Goal: Task Accomplishment & Management: Manage account settings

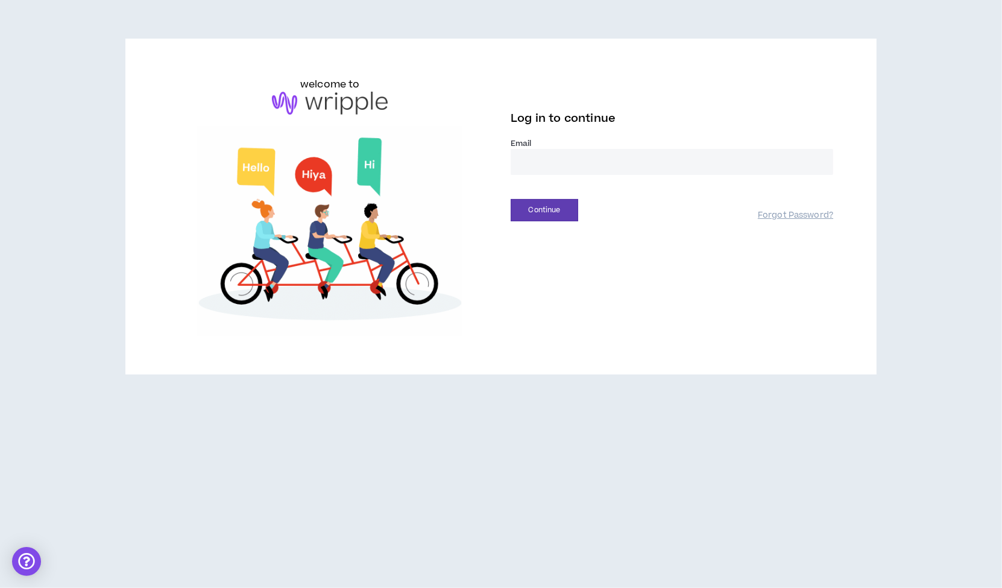
click at [566, 160] on input "email" at bounding box center [672, 162] width 323 height 26
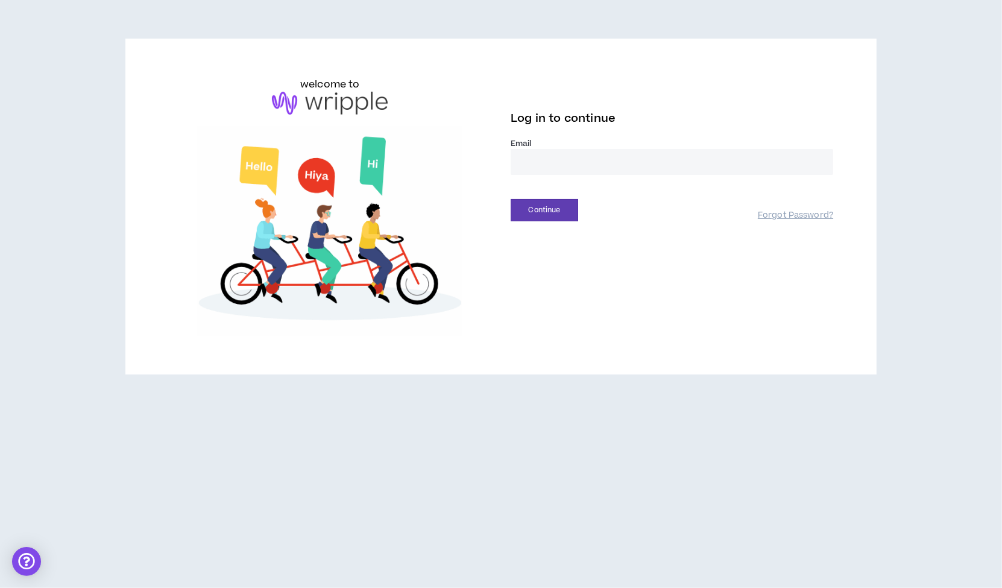
type input "**********"
click at [531, 222] on div "**********" at bounding box center [501, 206] width 684 height 259
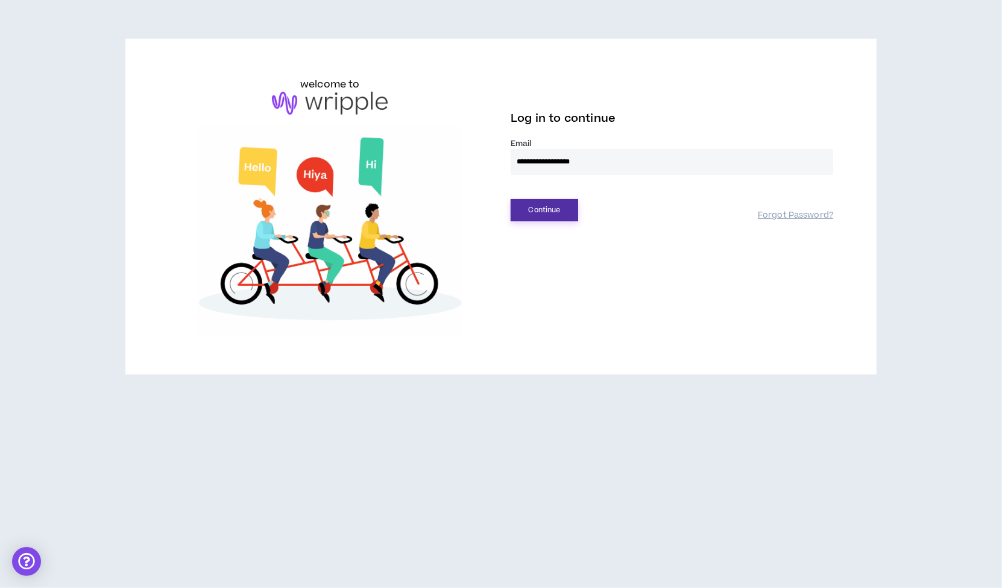
click at [531, 215] on button "Continue" at bounding box center [545, 210] width 68 height 22
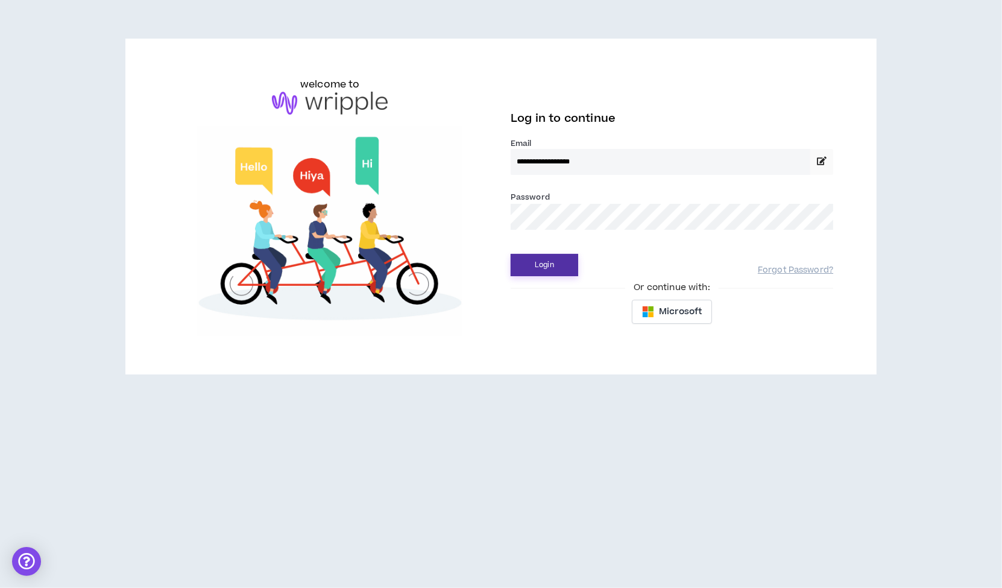
click at [543, 262] on button "Login" at bounding box center [545, 265] width 68 height 22
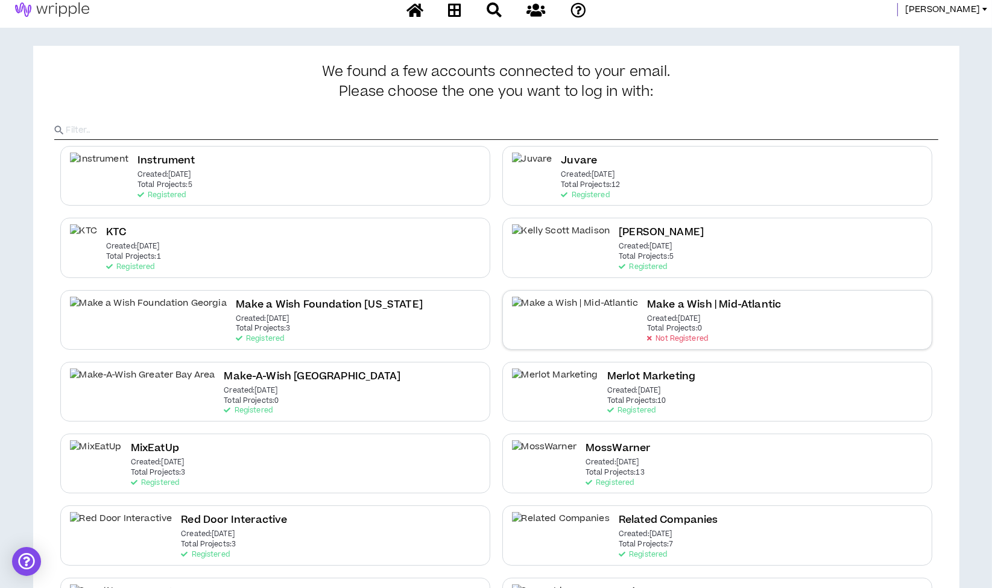
scroll to position [151, 0]
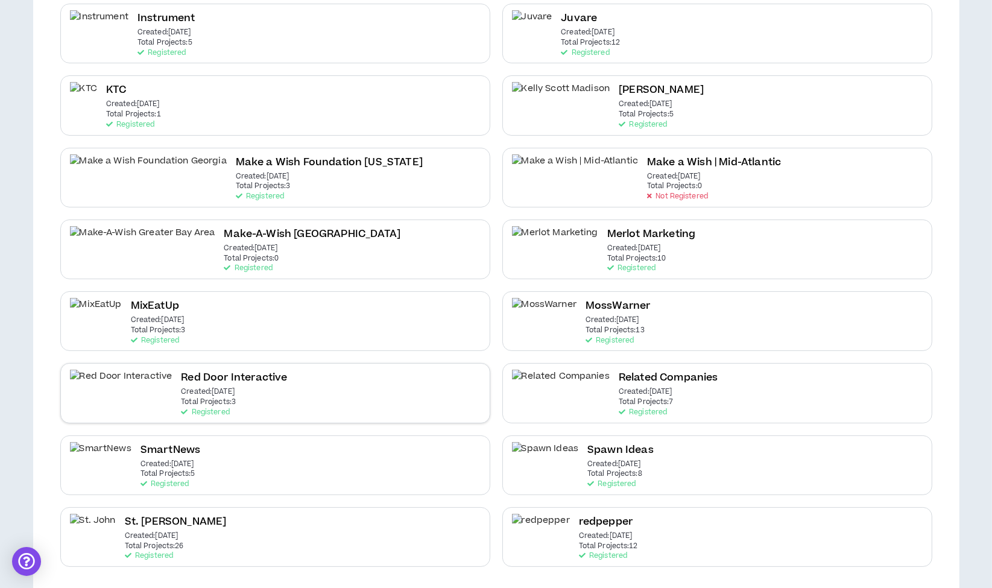
click at [402, 383] on div "Red Door Interactive Created: Jun 16 2025 Total Projects: 3 Registered" at bounding box center [275, 393] width 430 height 60
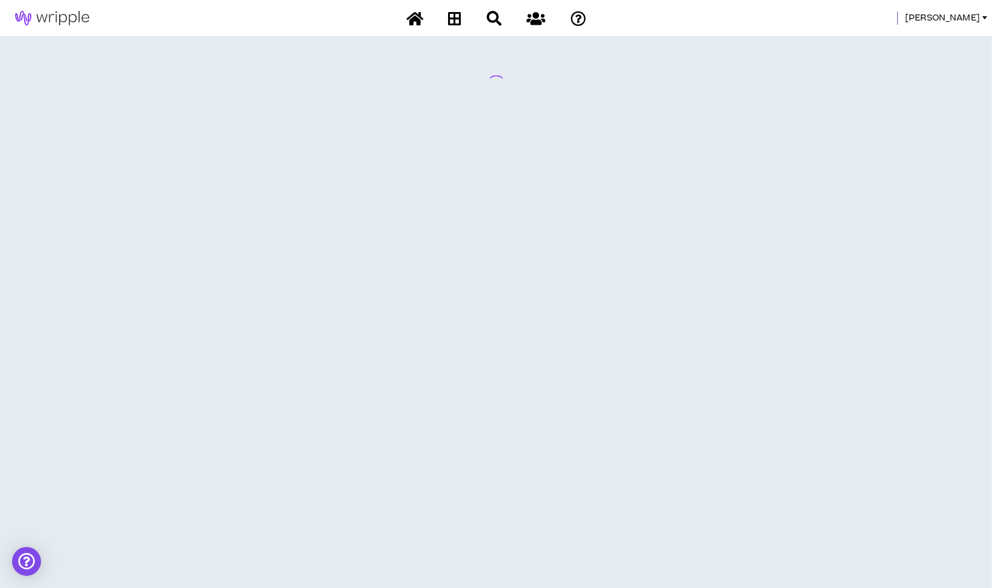
scroll to position [0, 0]
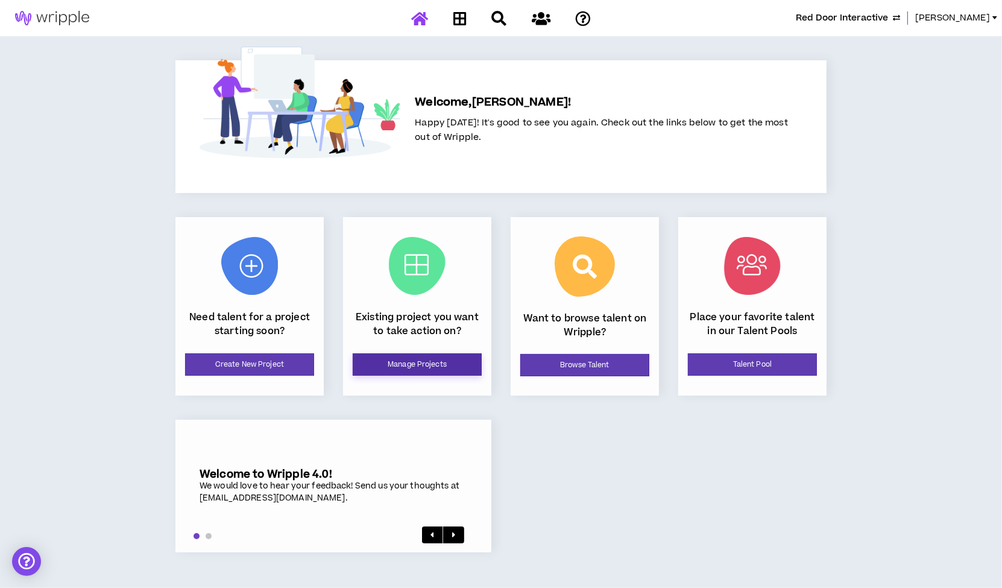
click at [402, 363] on link "Manage Projects" at bounding box center [417, 364] width 129 height 22
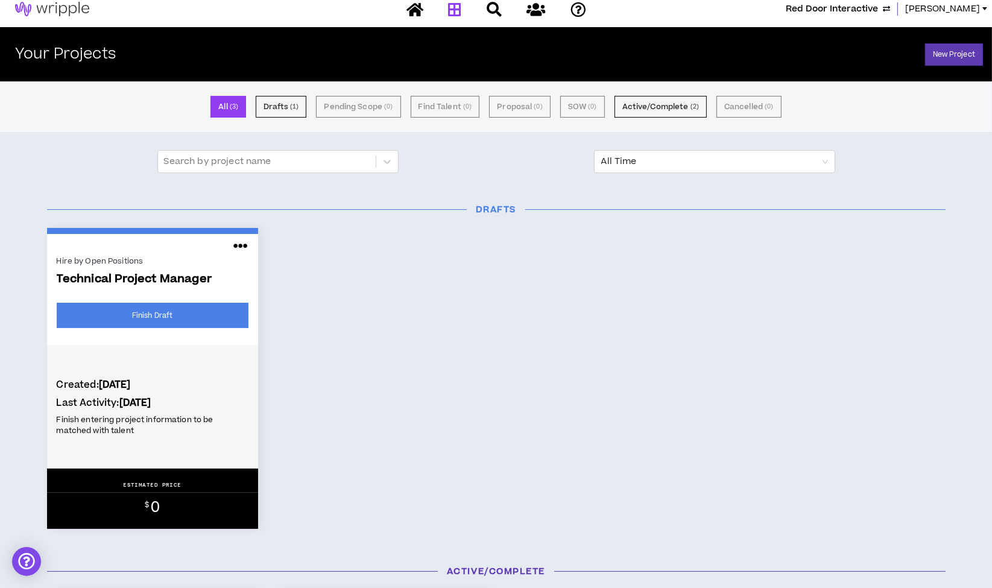
scroll to position [10, 0]
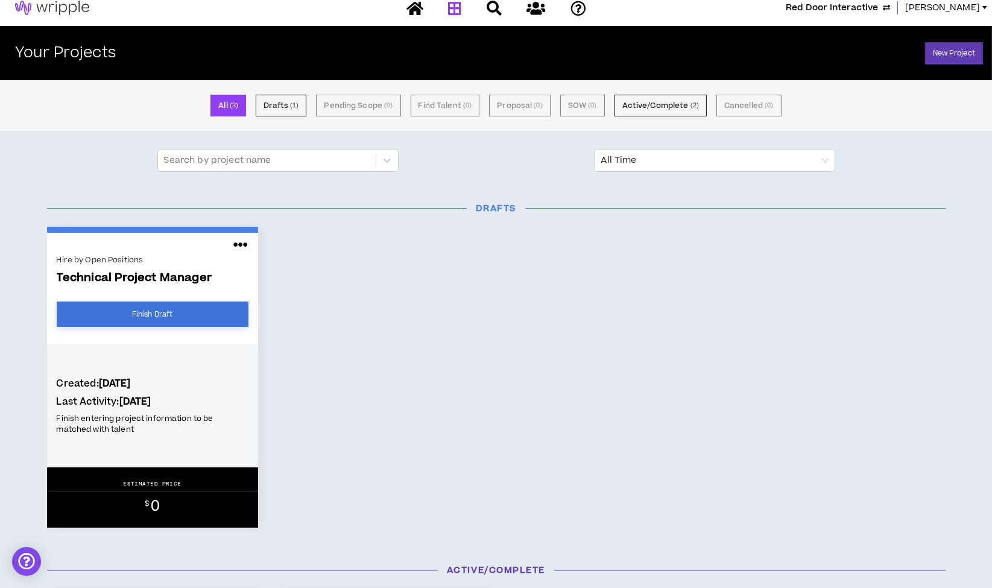
click at [211, 312] on link "Finish Draft" at bounding box center [153, 313] width 192 height 25
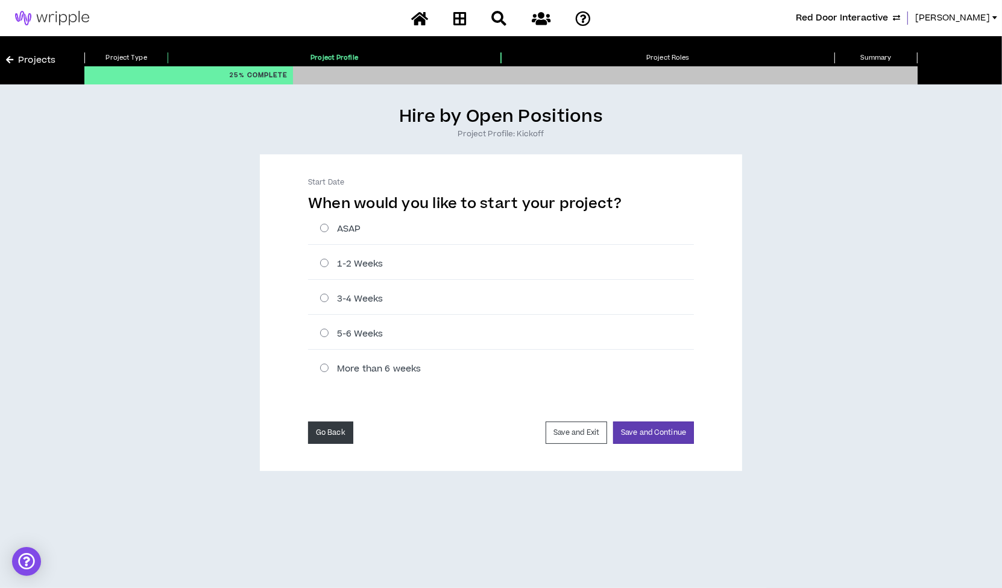
click at [339, 425] on button "Go Back" at bounding box center [330, 432] width 45 height 22
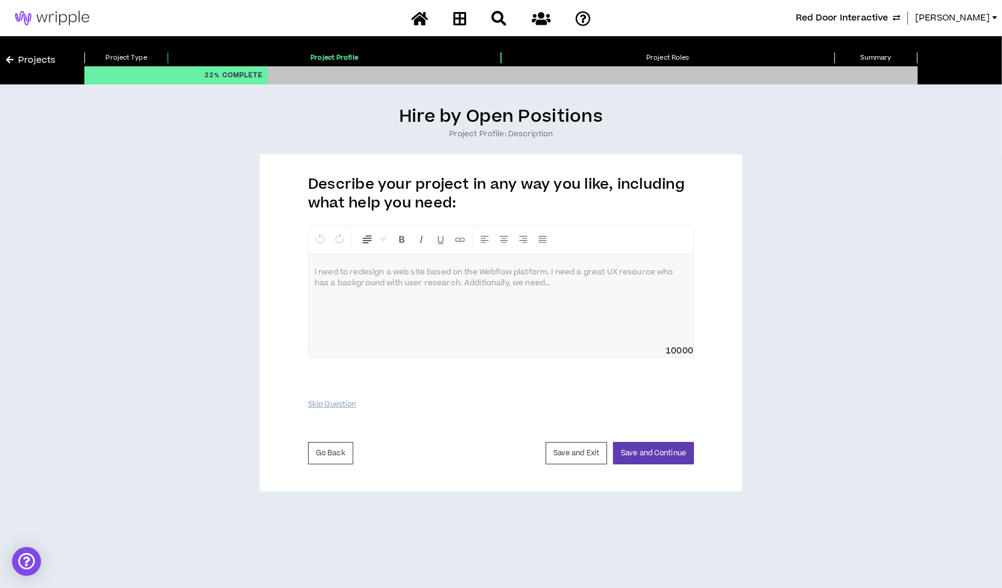
click at [36, 61] on link "Projects" at bounding box center [30, 60] width 49 height 13
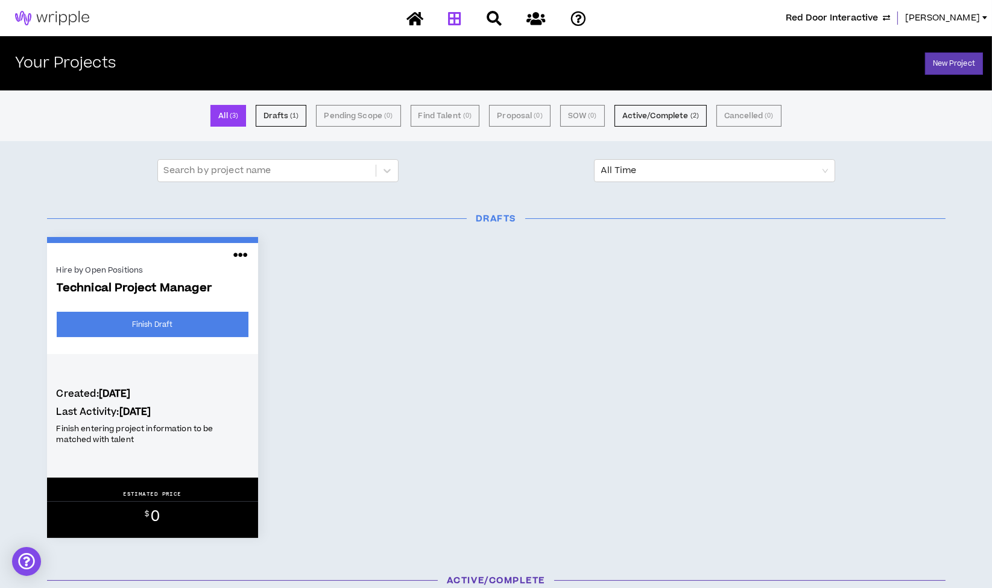
click at [878, 11] on span "Red Door Interactive" at bounding box center [832, 17] width 92 height 13
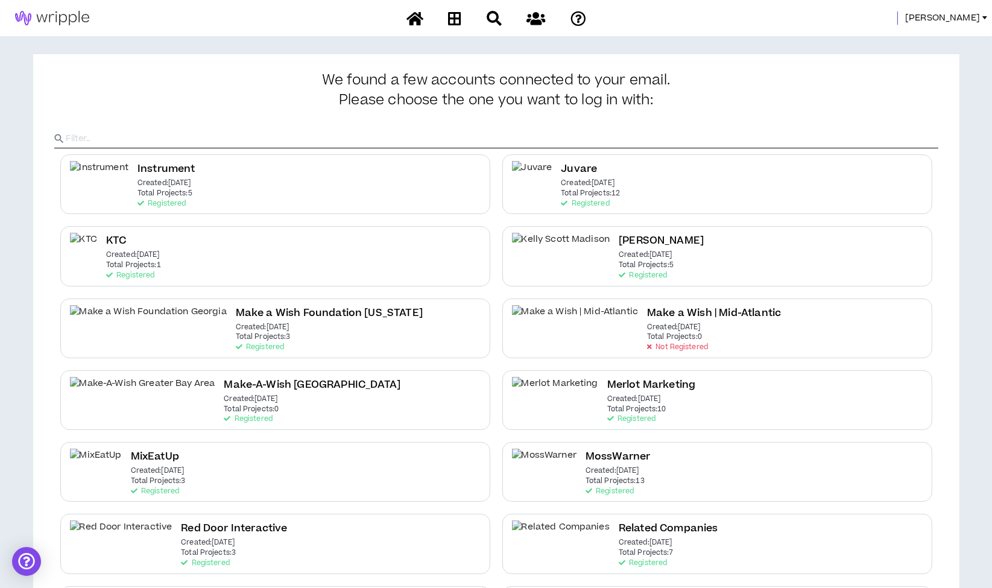
click at [975, 14] on span "Morgan" at bounding box center [942, 17] width 75 height 13
click at [927, 36] on link "System Admin Portal" at bounding box center [930, 41] width 109 height 18
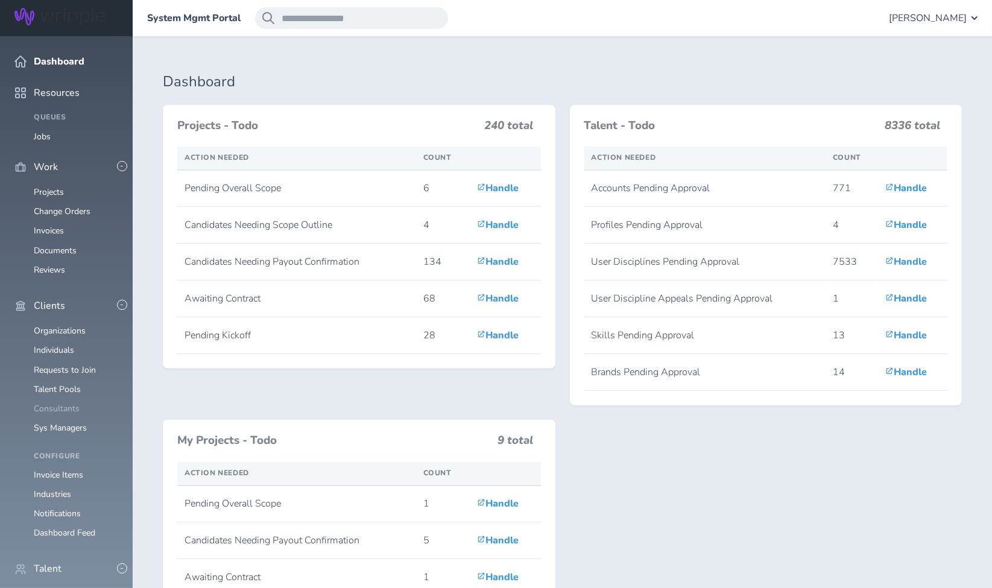
click at [60, 403] on link "Consultants" at bounding box center [57, 408] width 46 height 11
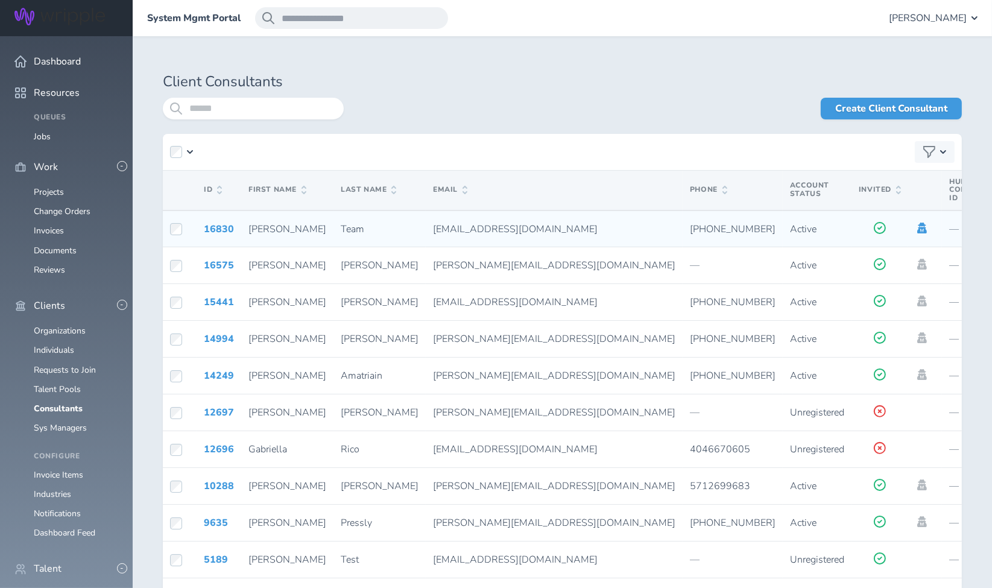
click at [917, 230] on icon at bounding box center [922, 227] width 10 height 11
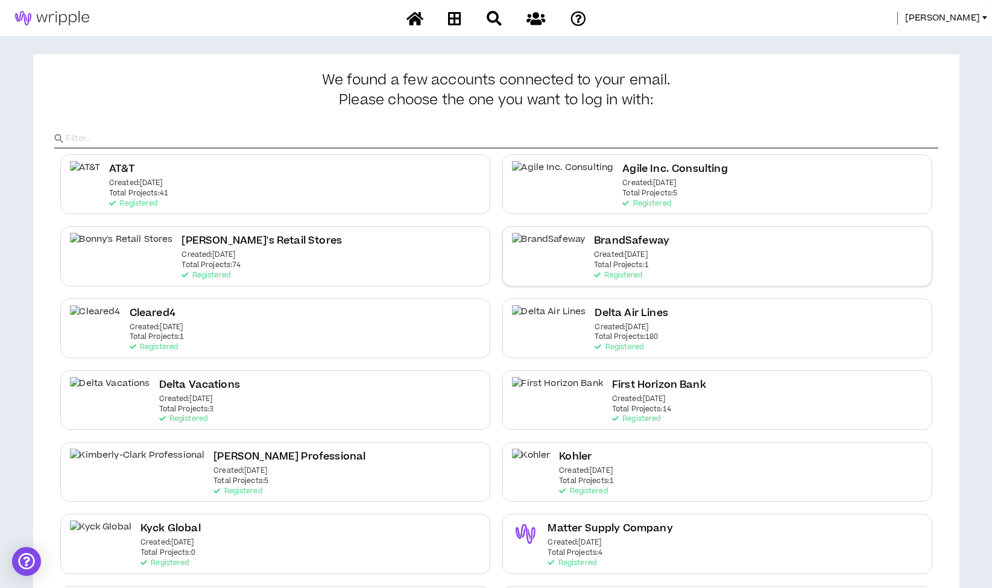
click at [594, 263] on p "Total Projects: 1" at bounding box center [621, 265] width 55 height 8
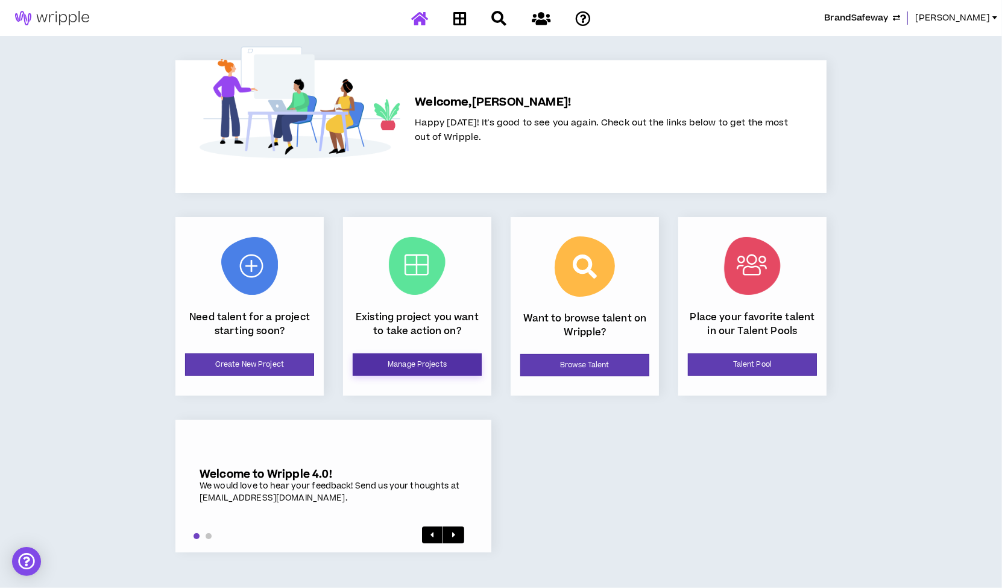
click at [406, 361] on link "Manage Projects" at bounding box center [417, 364] width 129 height 22
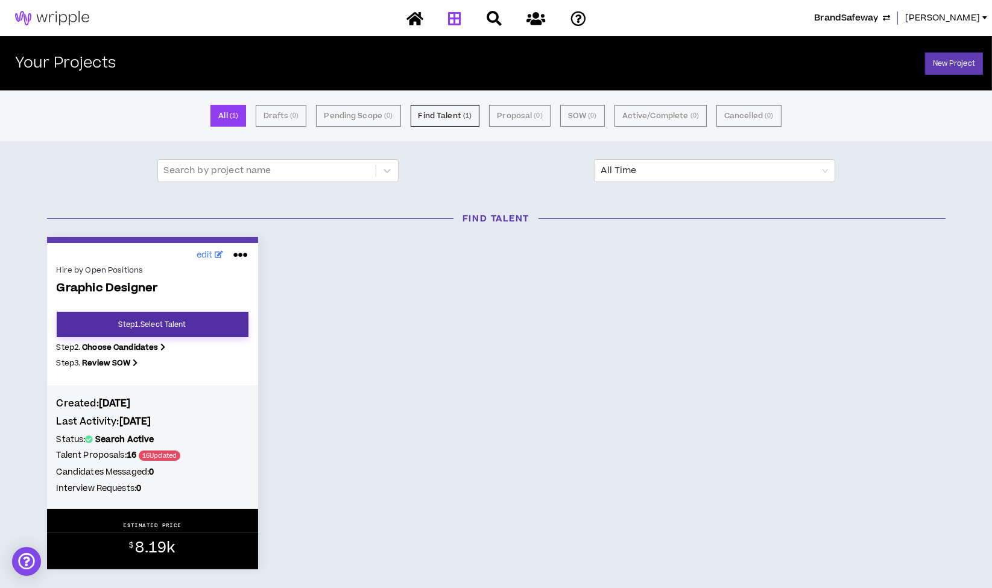
click at [166, 327] on link "Step 1 . Select Talent" at bounding box center [153, 324] width 192 height 25
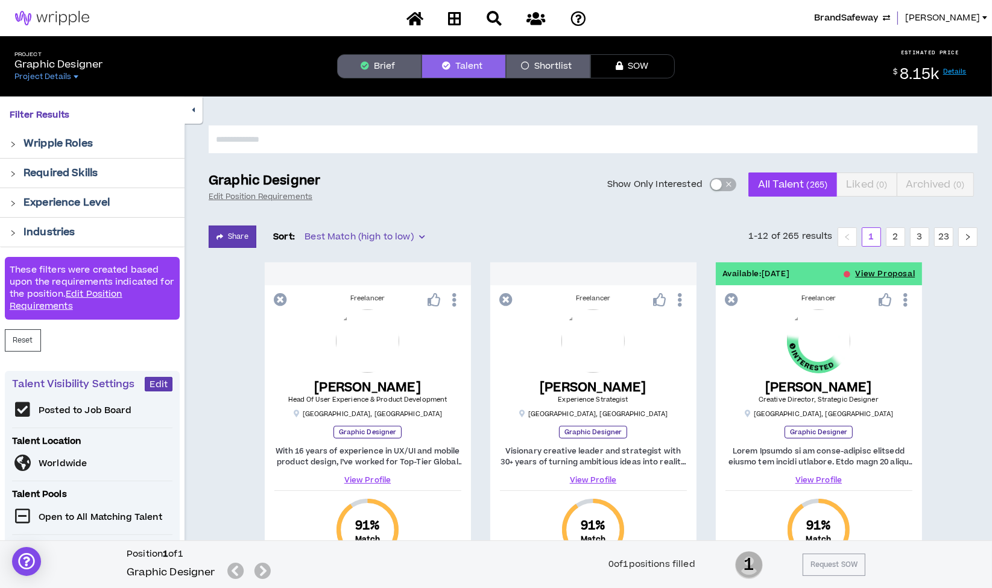
click at [727, 184] on span "button" at bounding box center [728, 184] width 7 height 13
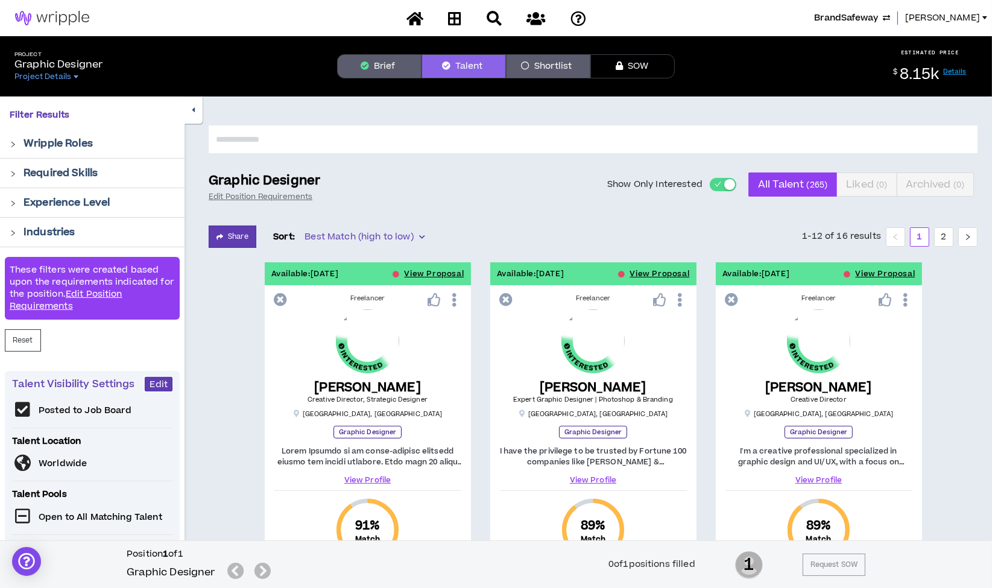
click at [722, 187] on button "Show Only Interested" at bounding box center [723, 184] width 27 height 13
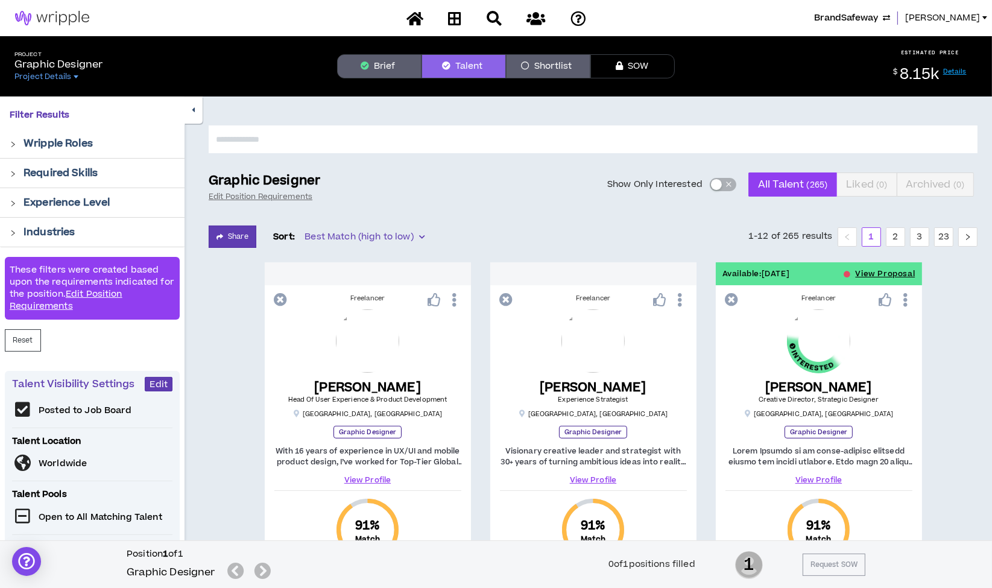
click at [388, 52] on div "Project Graphic Designer Project Details Brief Talent Shortlist SOW ESTIMATED P…" at bounding box center [496, 66] width 992 height 60
click at [373, 68] on button "Brief" at bounding box center [379, 66] width 84 height 24
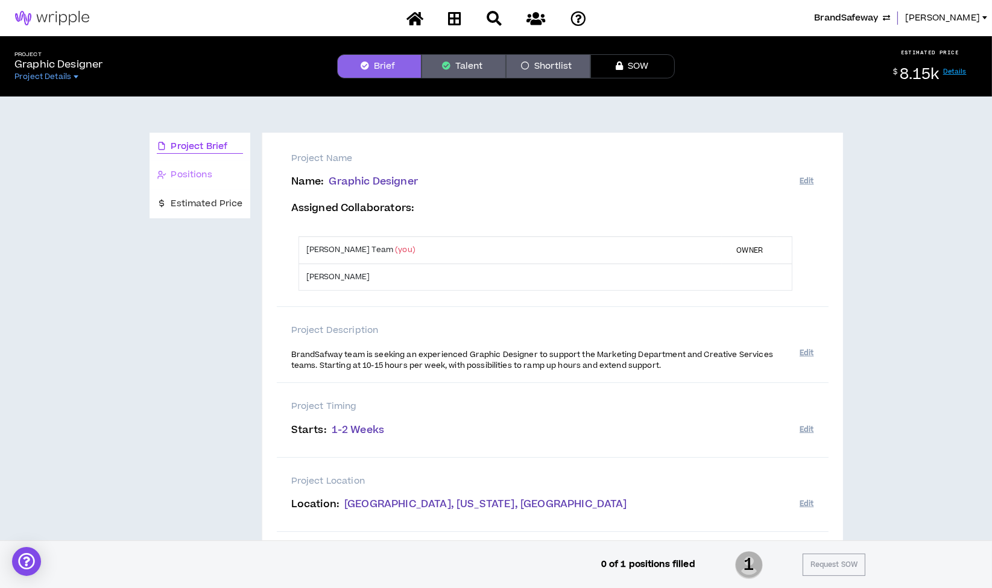
click at [213, 184] on div "Positions" at bounding box center [200, 175] width 101 height 28
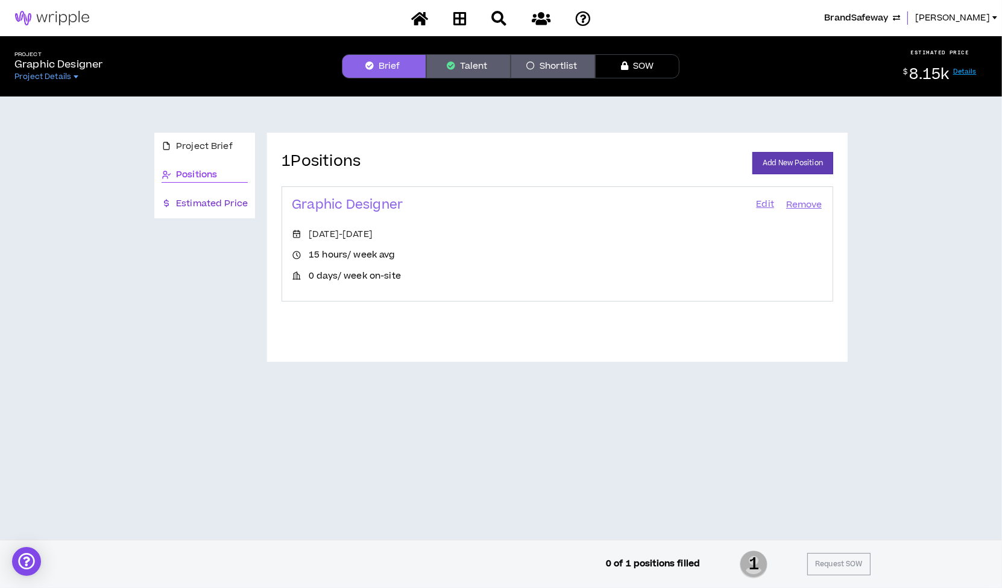
click at [211, 205] on span "Estimated Price" at bounding box center [212, 203] width 72 height 13
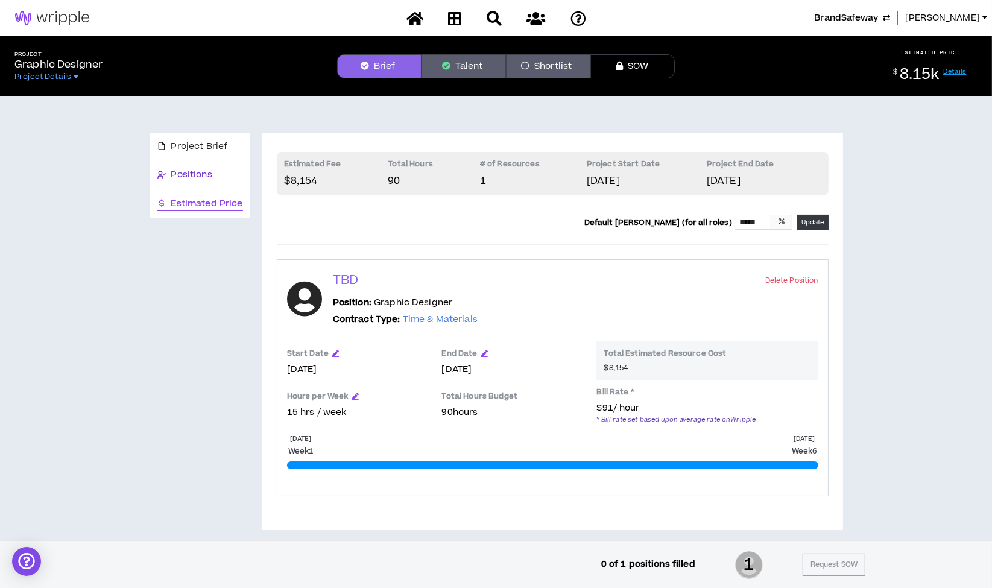
click at [211, 172] on span "Positions" at bounding box center [191, 174] width 41 height 13
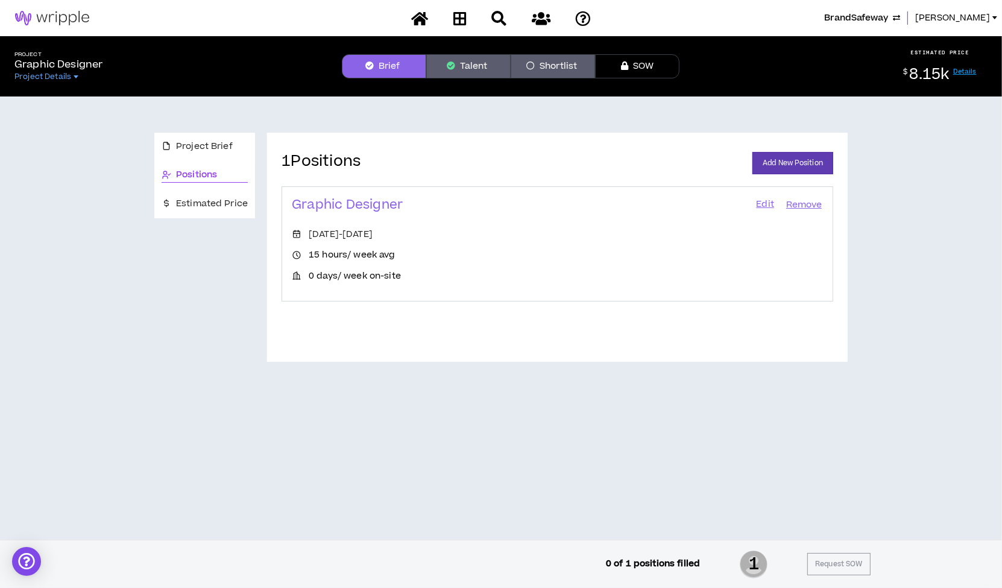
click at [763, 206] on link "Edit" at bounding box center [765, 205] width 20 height 17
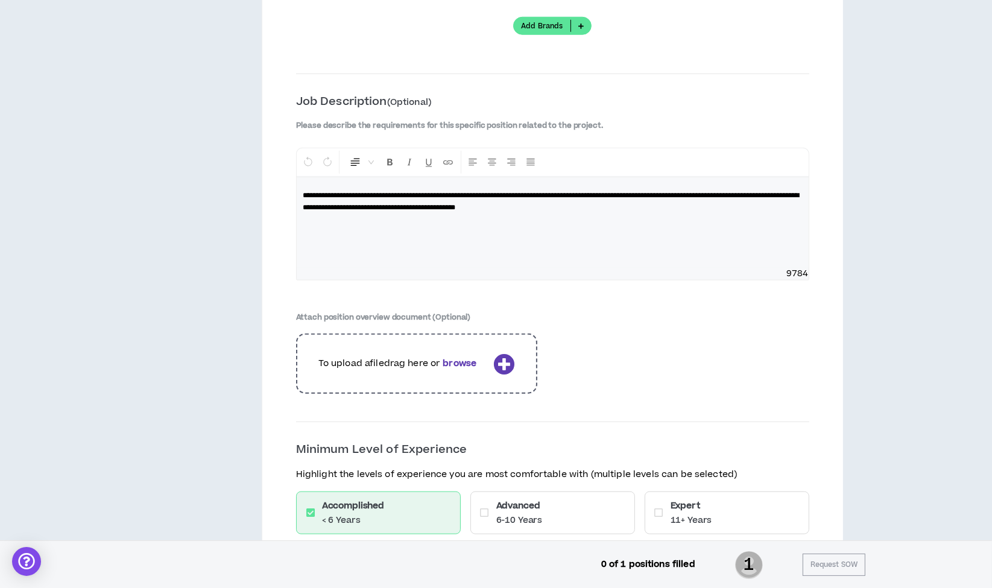
scroll to position [1457, 0]
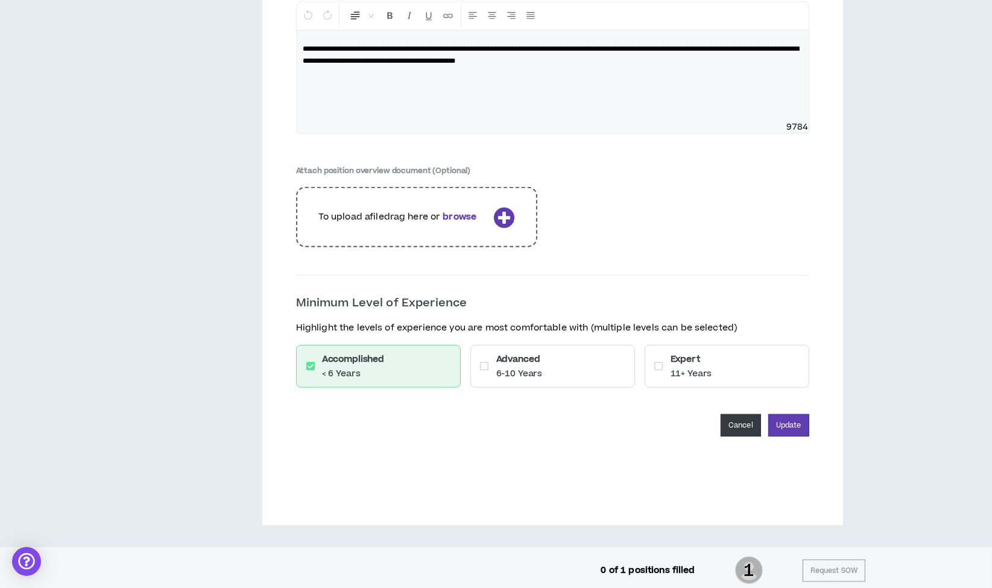
click at [725, 420] on button "Cancel" at bounding box center [740, 425] width 40 height 22
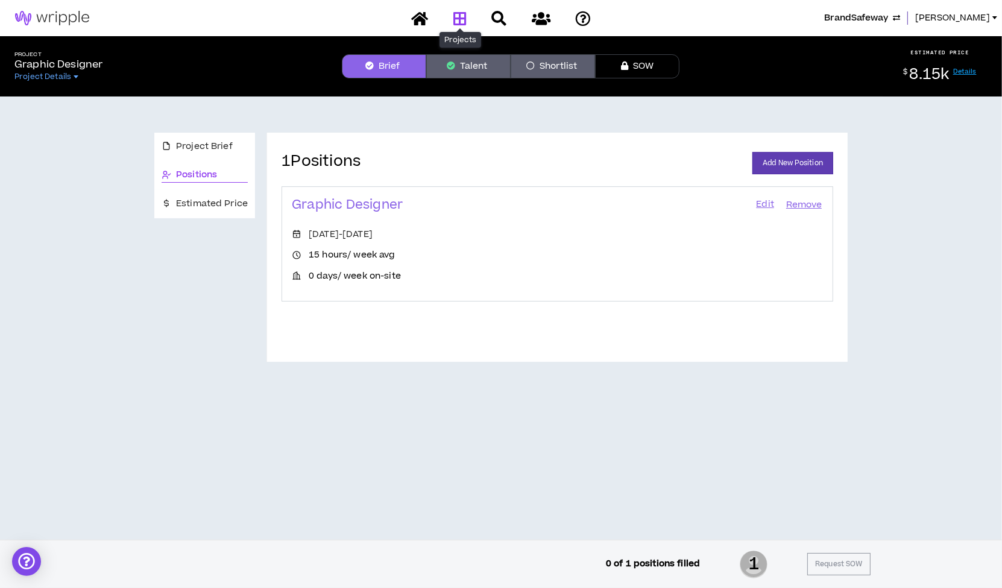
click at [461, 17] on icon at bounding box center [459, 18] width 13 height 15
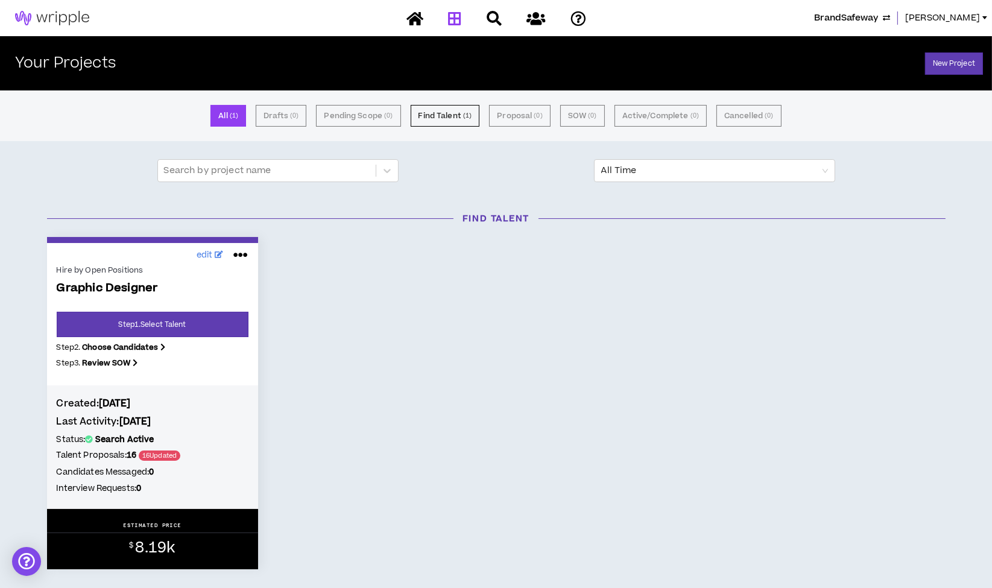
click at [842, 16] on span "BrandSafeway" at bounding box center [846, 17] width 64 height 13
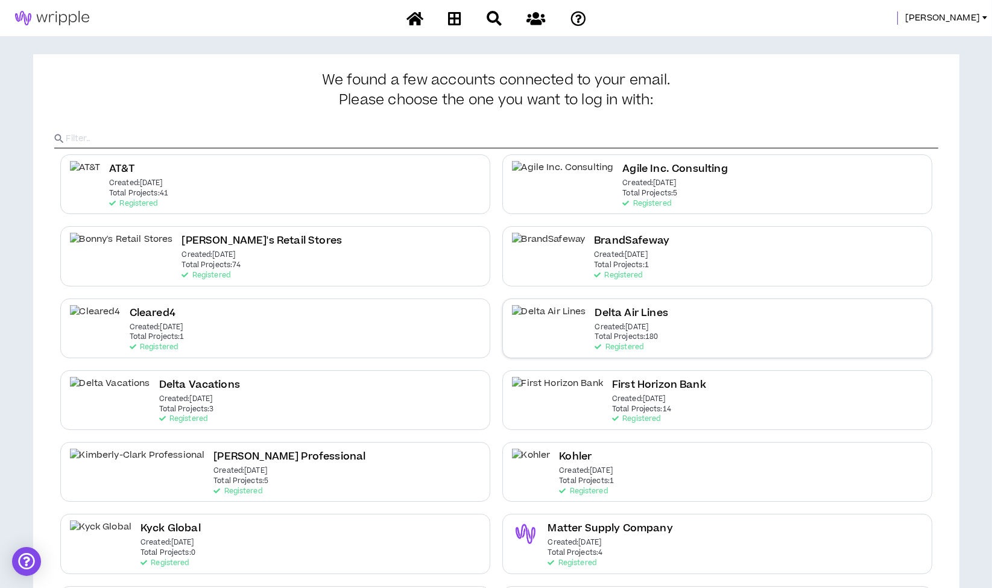
click at [620, 317] on h2 "Delta Air Lines" at bounding box center [631, 313] width 73 height 16
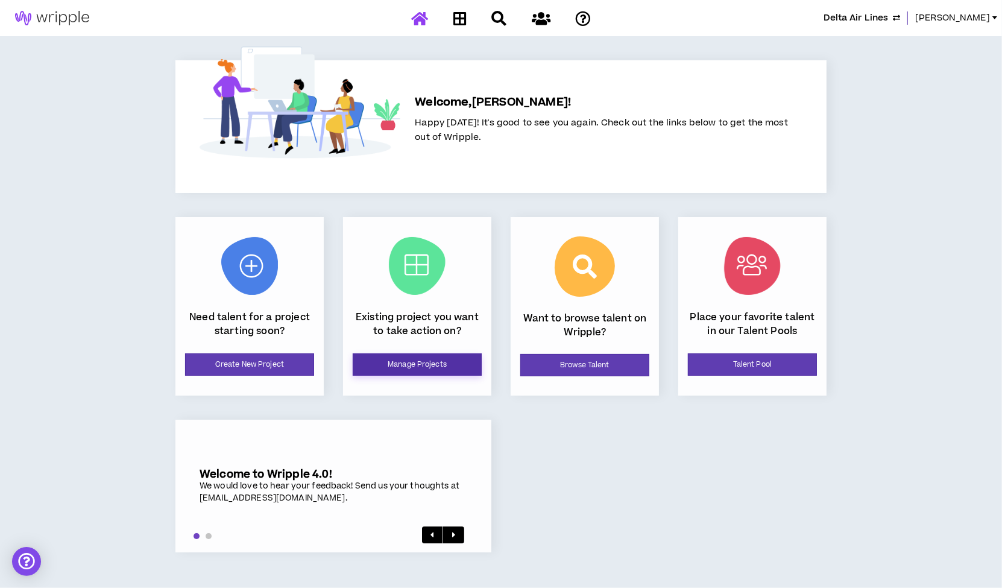
click at [406, 359] on link "Manage Projects" at bounding box center [417, 364] width 129 height 22
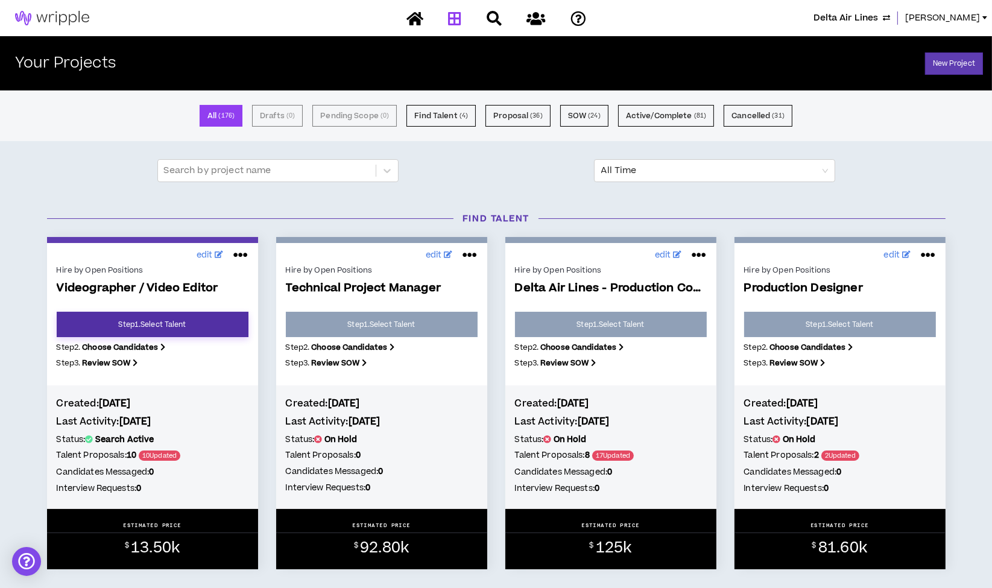
click at [194, 320] on link "Step 1 . Select Talent" at bounding box center [153, 324] width 192 height 25
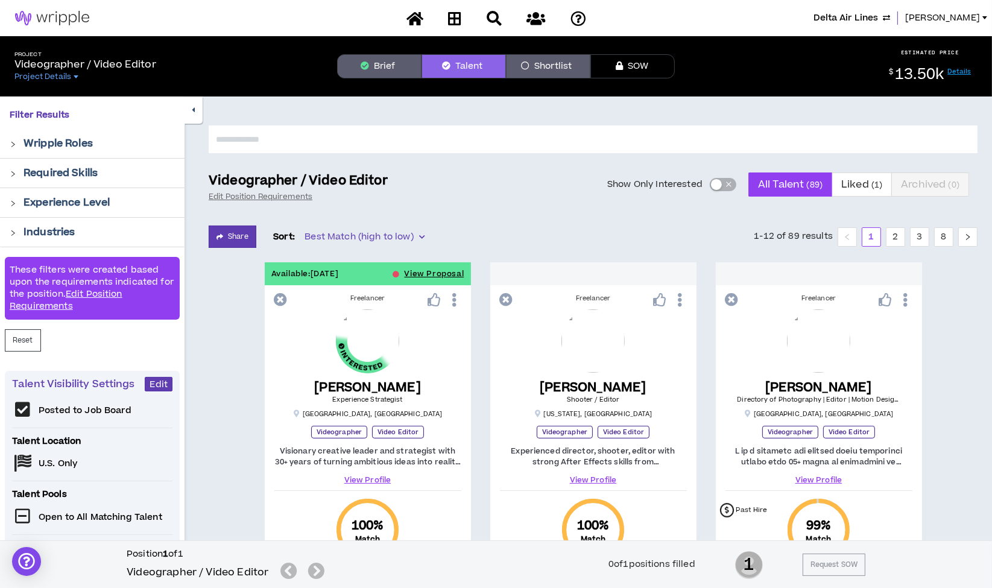
click at [732, 186] on button "Show Only Interested" at bounding box center [723, 184] width 27 height 13
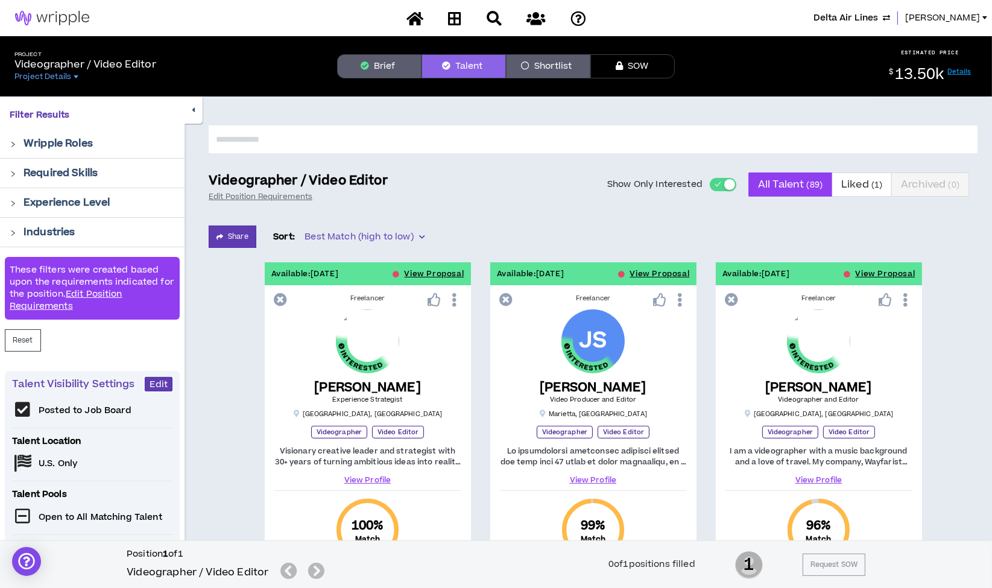
click at [714, 187] on span "button" at bounding box center [717, 184] width 7 height 13
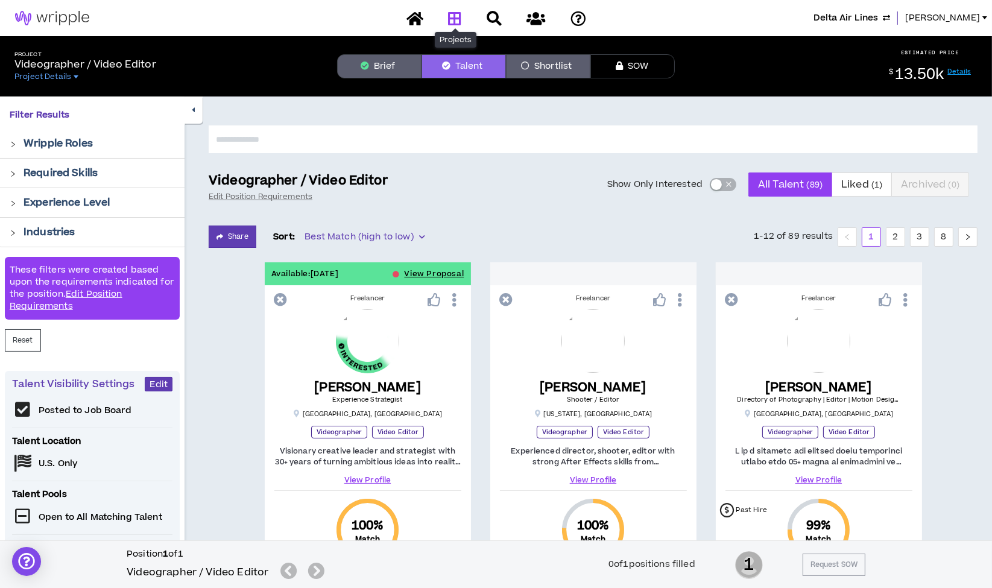
click at [458, 16] on icon at bounding box center [454, 18] width 13 height 15
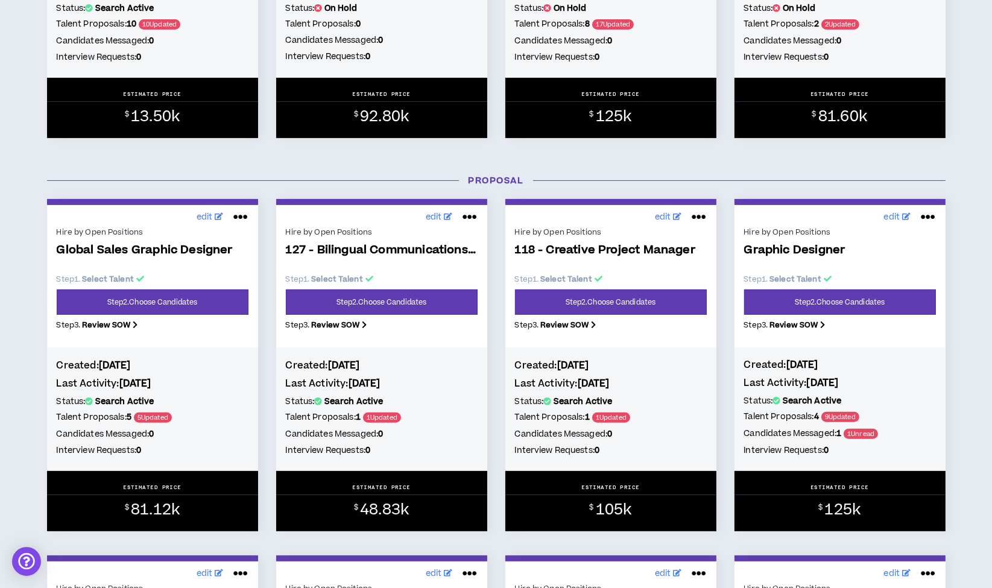
scroll to position [433, 0]
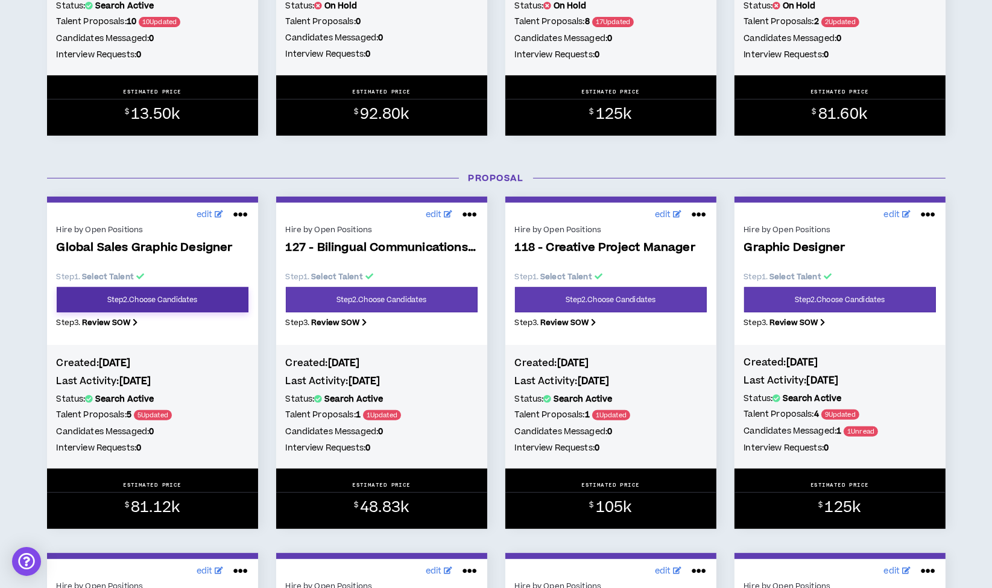
click at [163, 300] on link "Step 2 . Choose Candidates" at bounding box center [153, 299] width 192 height 25
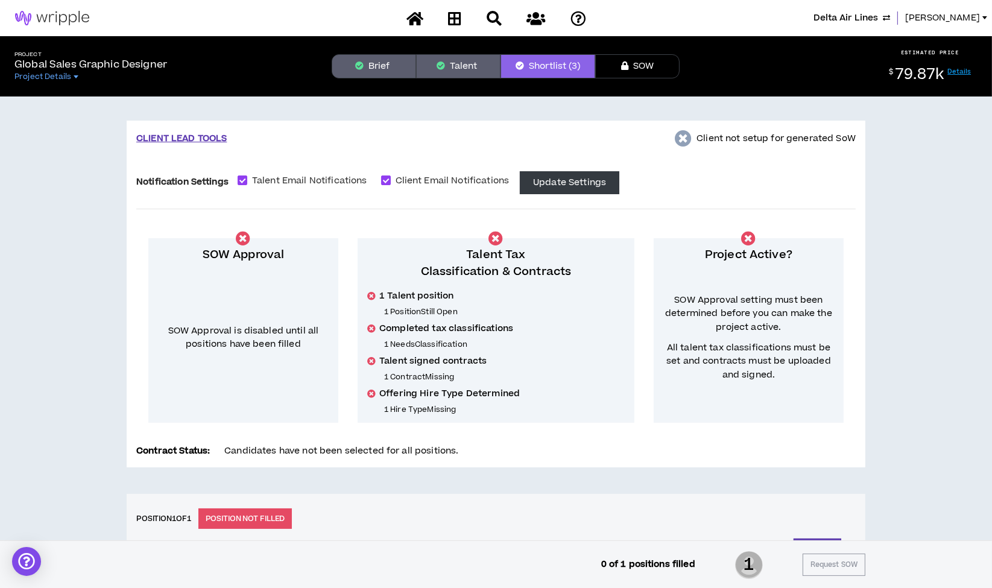
click at [459, 71] on button "Talent" at bounding box center [458, 66] width 84 height 24
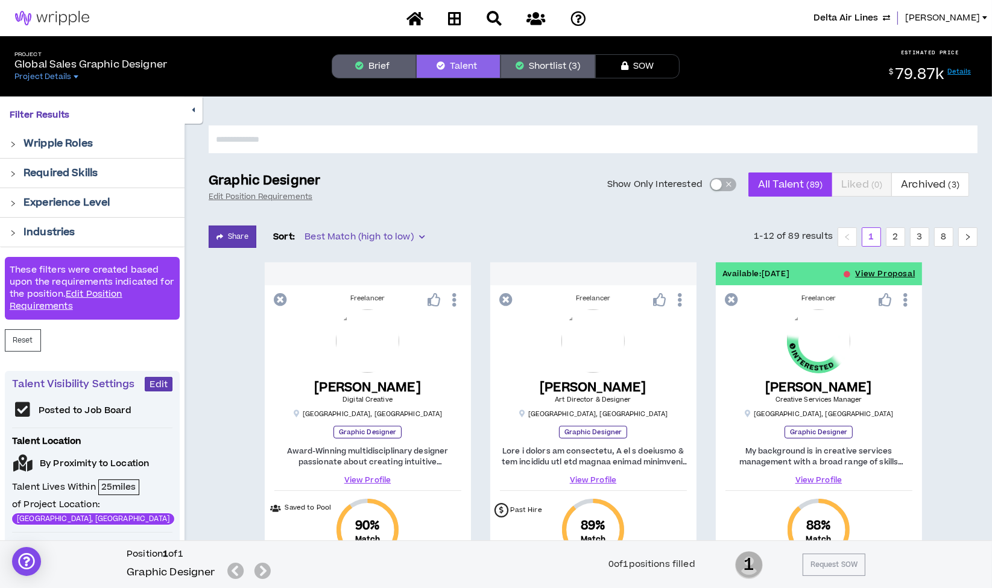
click at [732, 183] on button "Show Only Interested" at bounding box center [723, 184] width 27 height 13
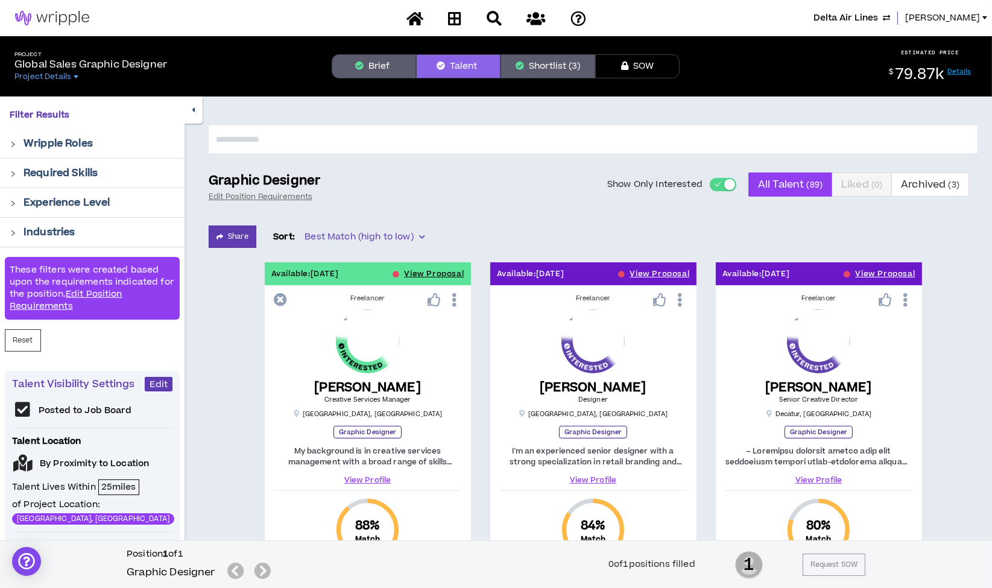
click at [716, 179] on span "button" at bounding box center [717, 184] width 7 height 13
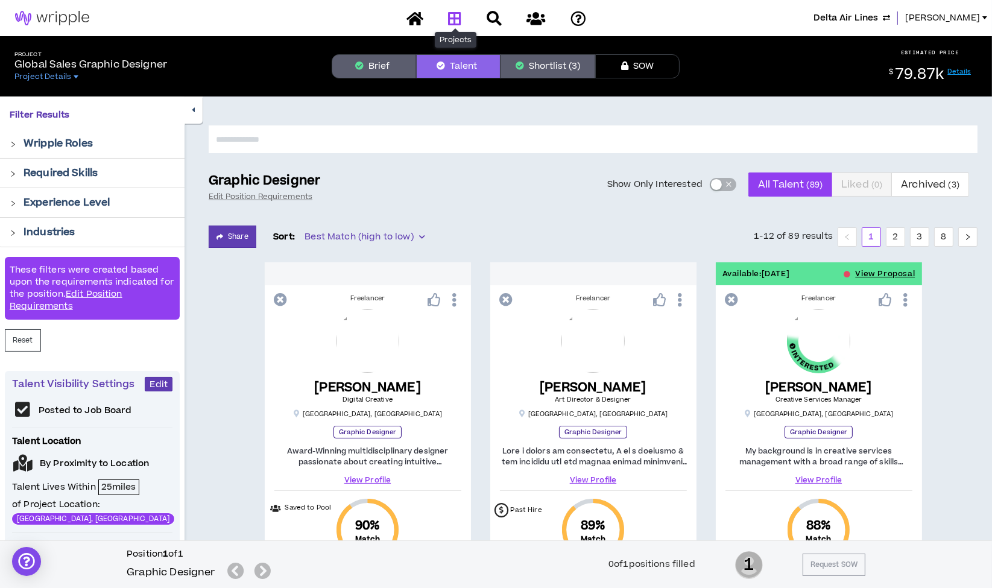
click at [456, 11] on icon at bounding box center [454, 18] width 13 height 15
